Goal: Obtain resource: Obtain resource

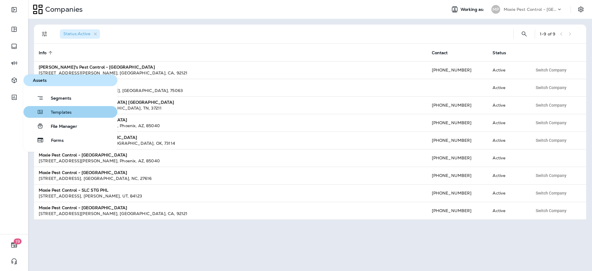
click at [65, 115] on span "Templates" at bounding box center [58, 113] width 28 height 6
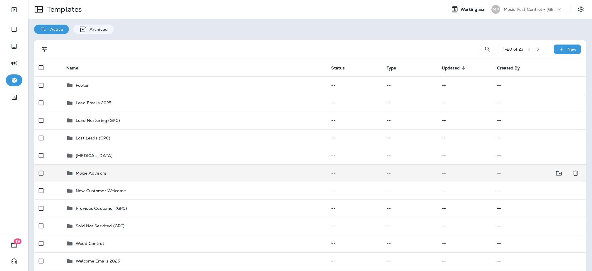
click at [116, 171] on div "Moxie Advisors" at bounding box center [194, 173] width 256 height 7
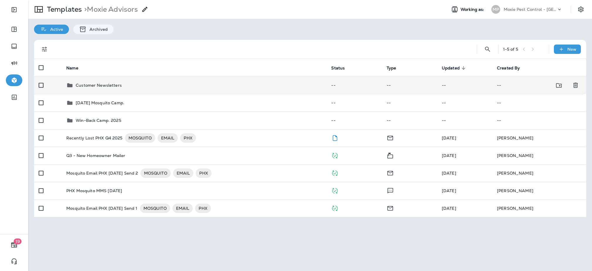
click at [112, 88] on p "Customer Newsletters" at bounding box center [99, 85] width 46 height 5
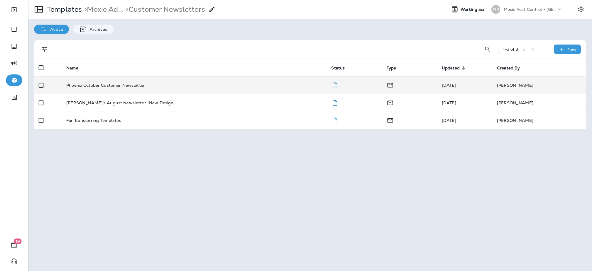
click at [112, 88] on p "Phoenix October Customer Newsletter" at bounding box center [105, 85] width 79 height 5
